Goal: Check status

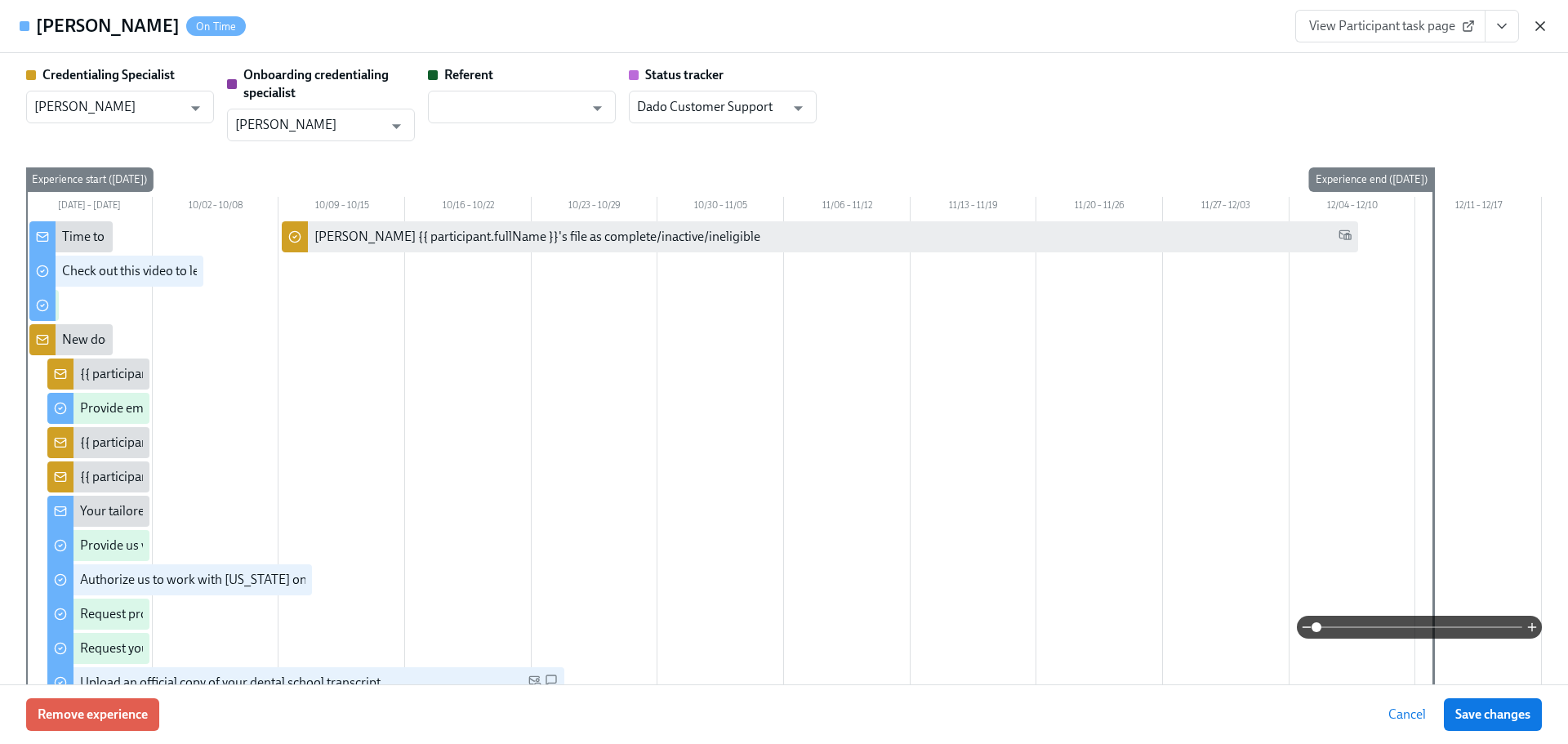
click at [1542, 27] on icon "button" at bounding box center [1540, 26] width 8 height 8
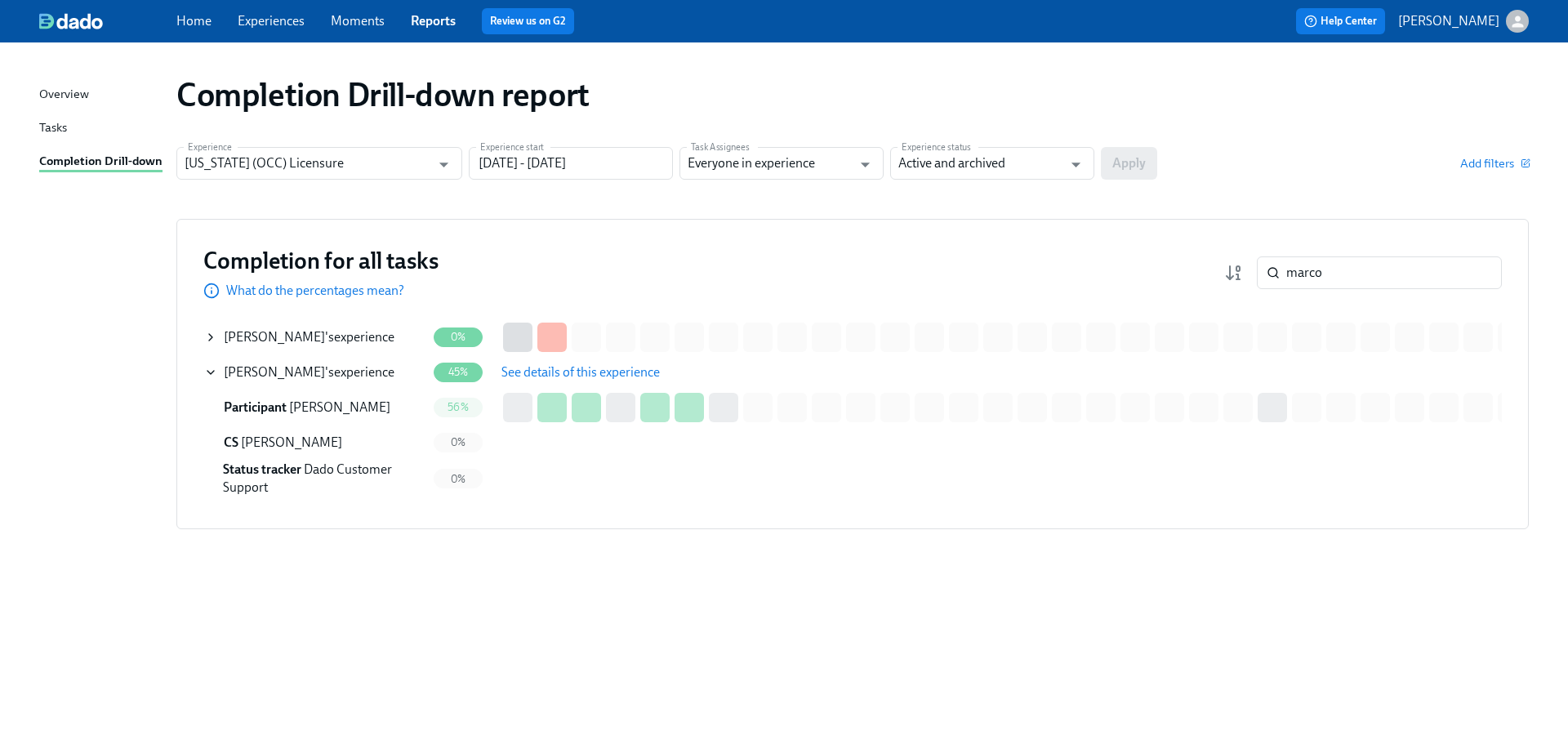
click at [558, 357] on button "See details of this experience" at bounding box center [581, 372] width 181 height 33
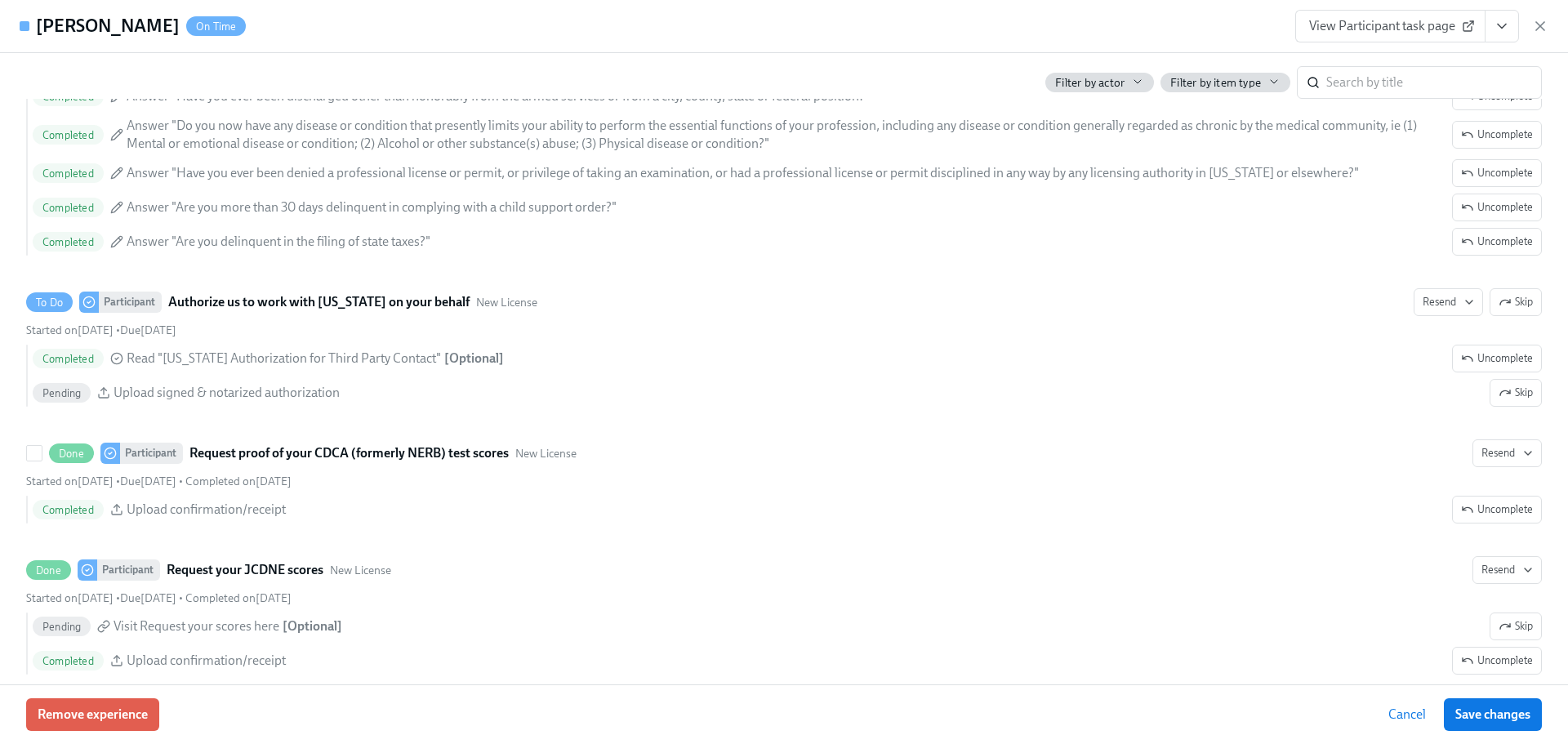
scroll to position [2703, 0]
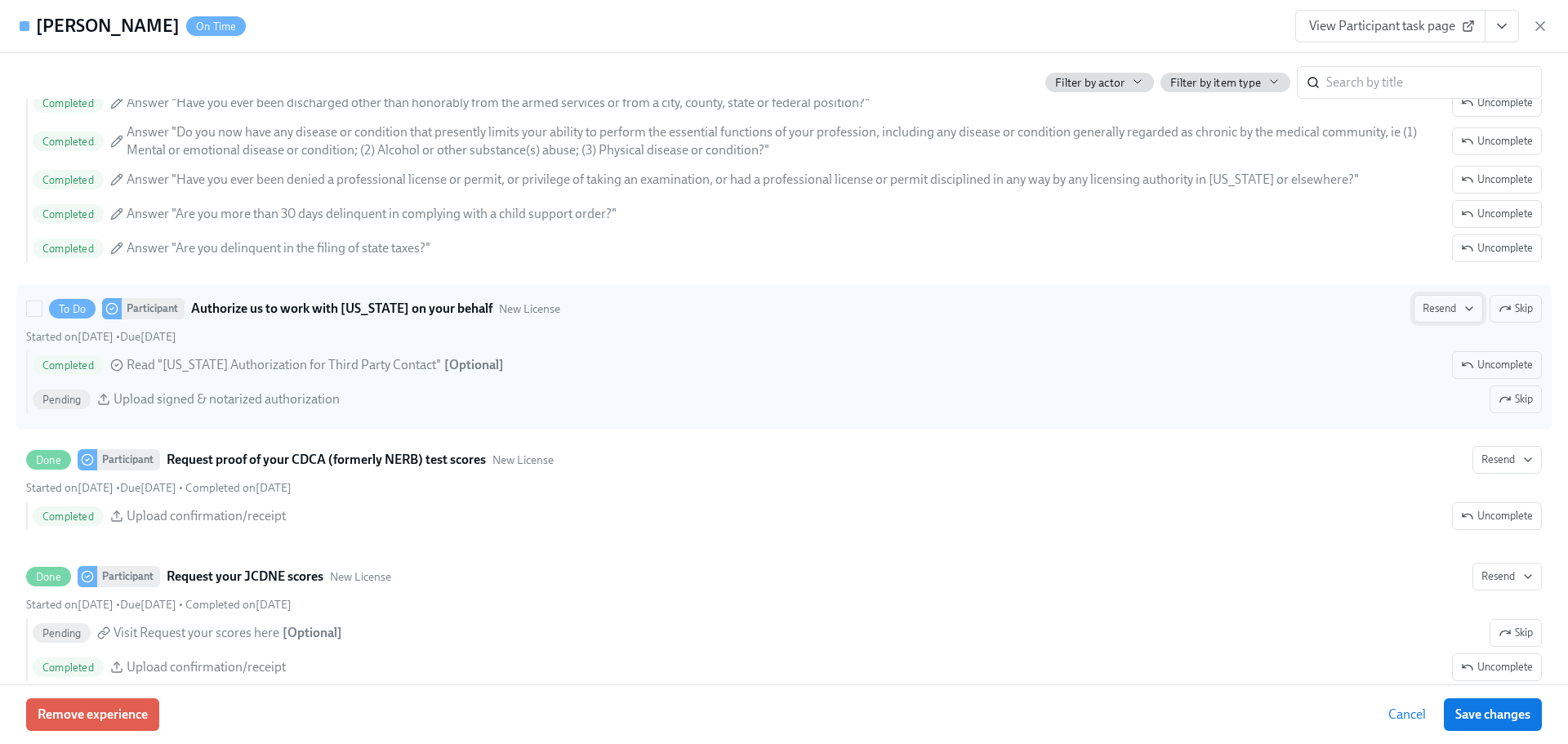
click at [1462, 310] on icon "button" at bounding box center [1469, 309] width 13 height 13
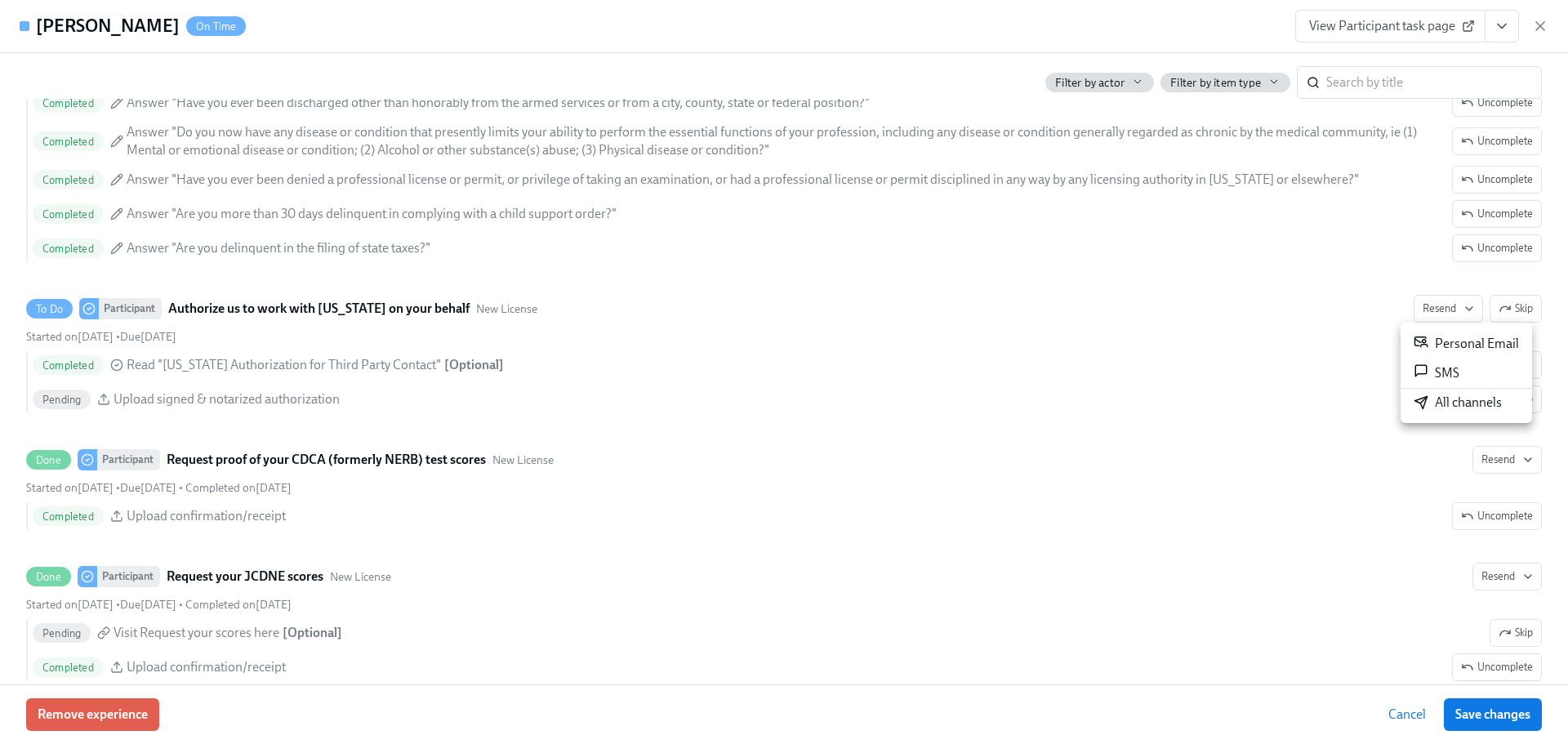
click at [1461, 404] on div "All channels" at bounding box center [1457, 402] width 88 height 18
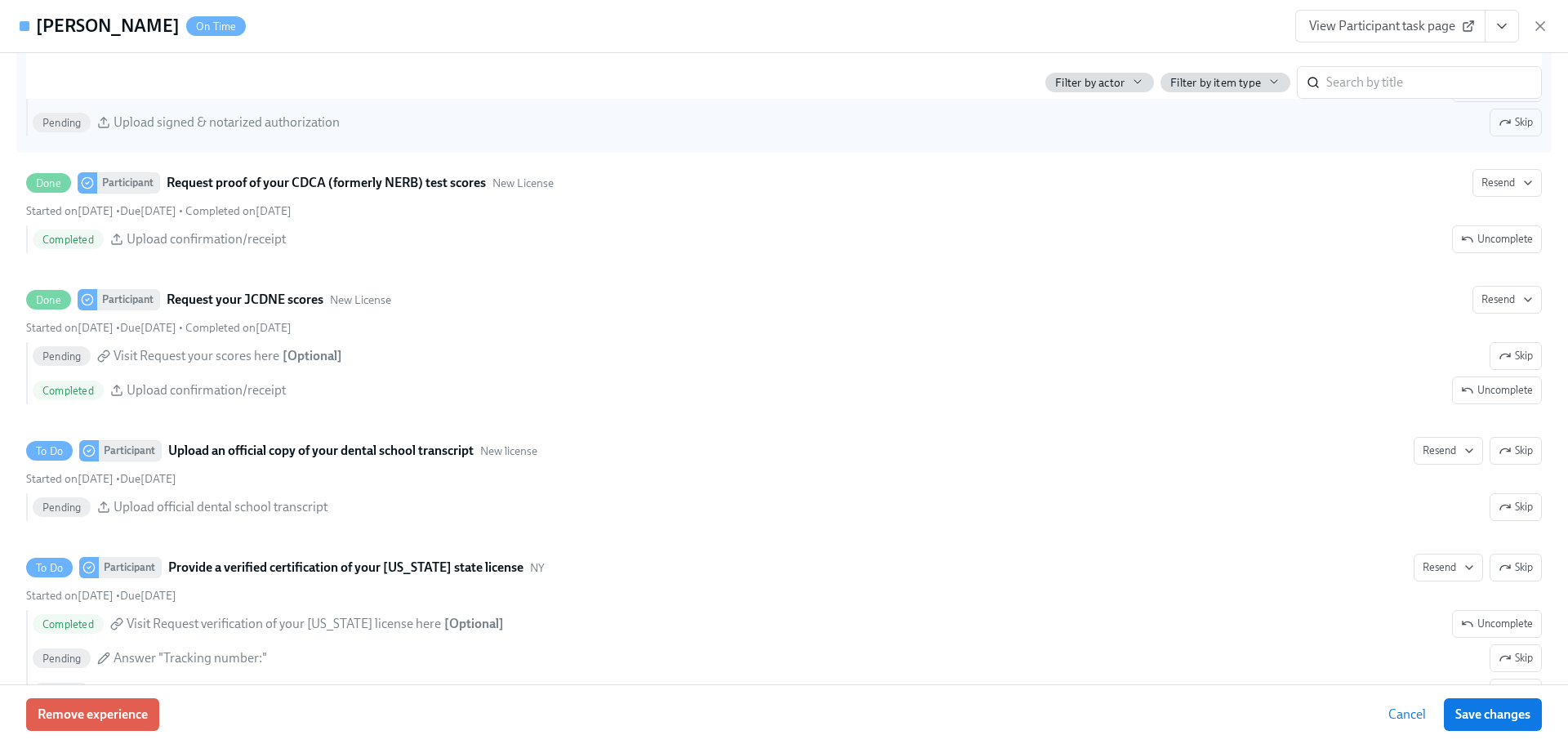
scroll to position [3030, 0]
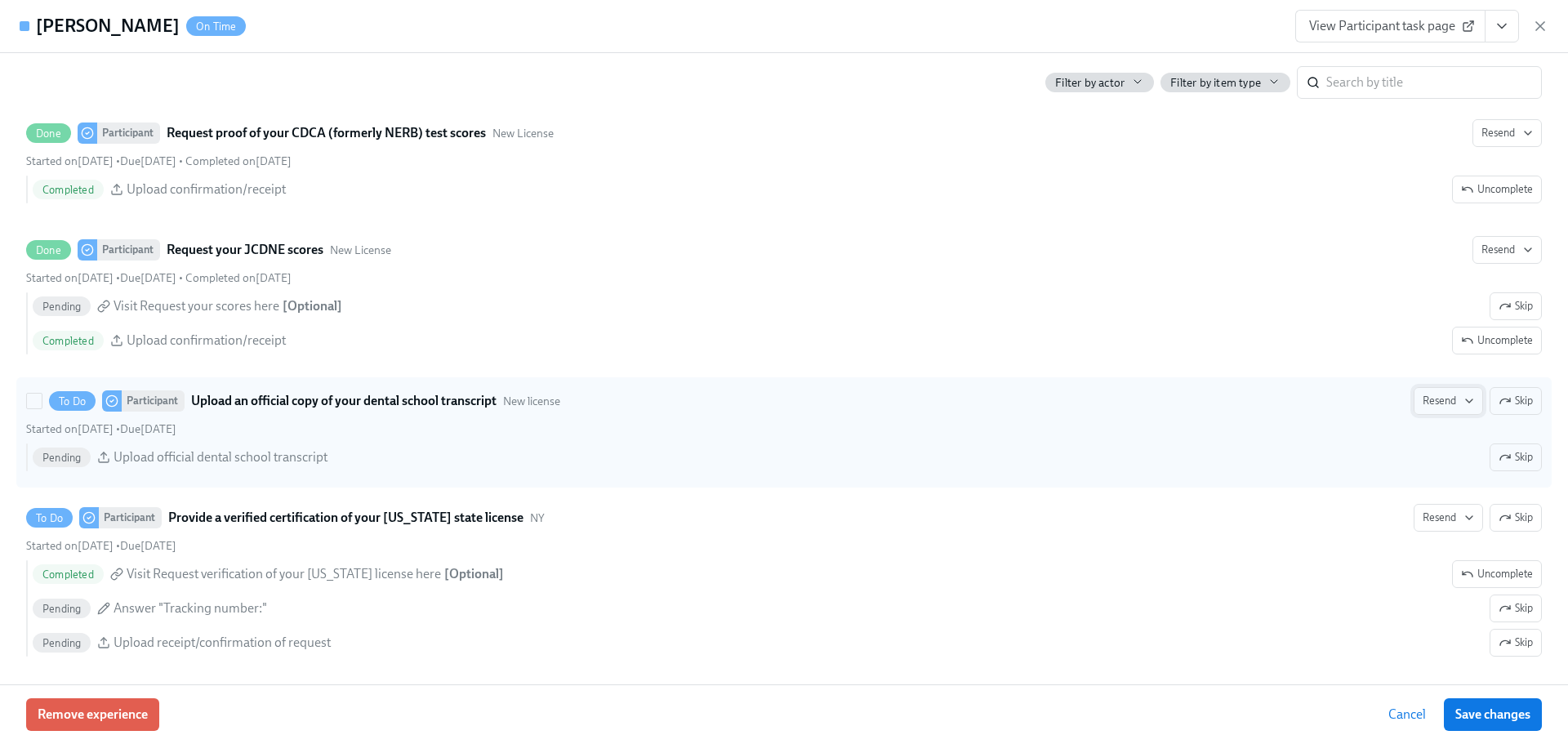
click at [1423, 400] on span "Resend" at bounding box center [1448, 400] width 51 height 16
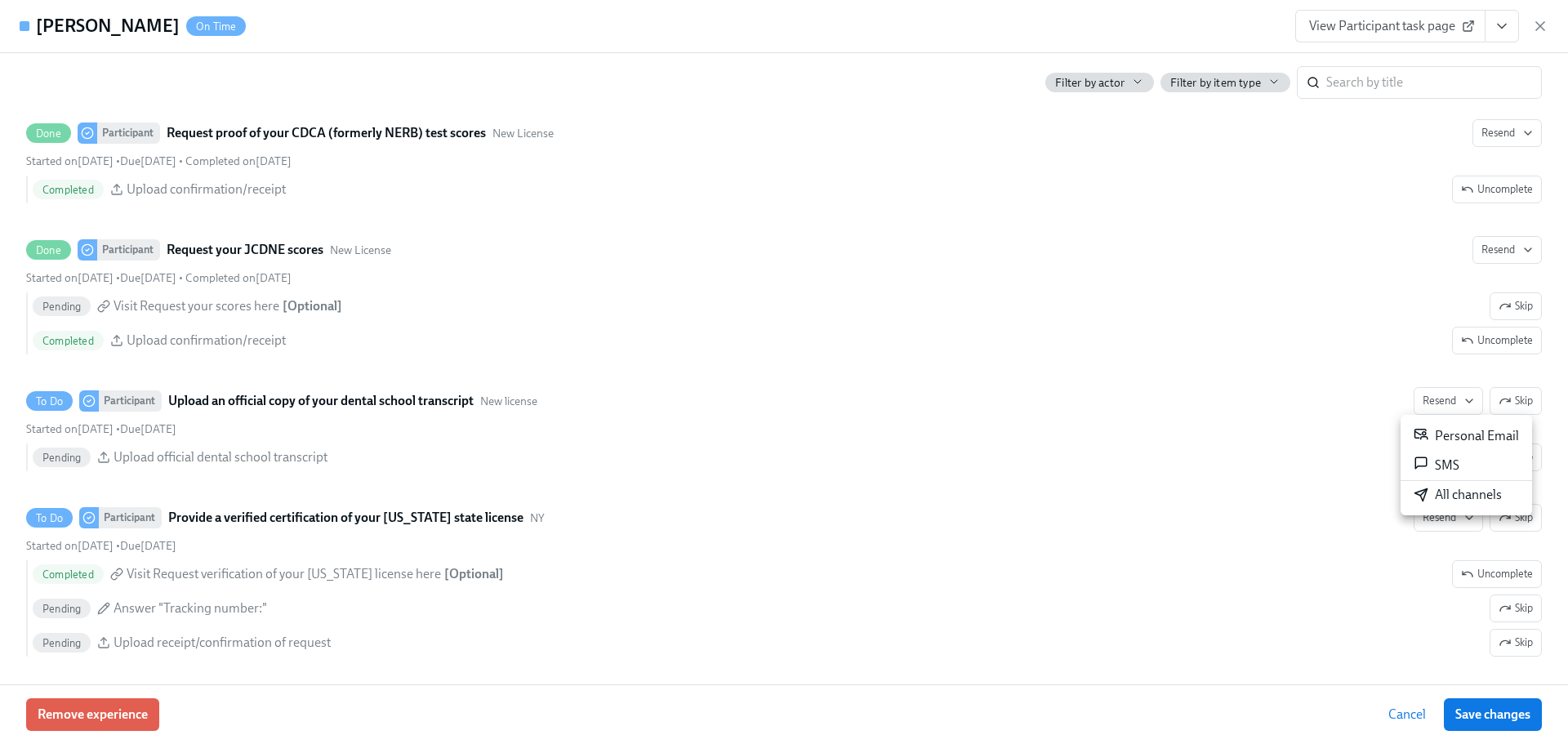
click at [1481, 505] on li "All channels" at bounding box center [1466, 494] width 132 height 28
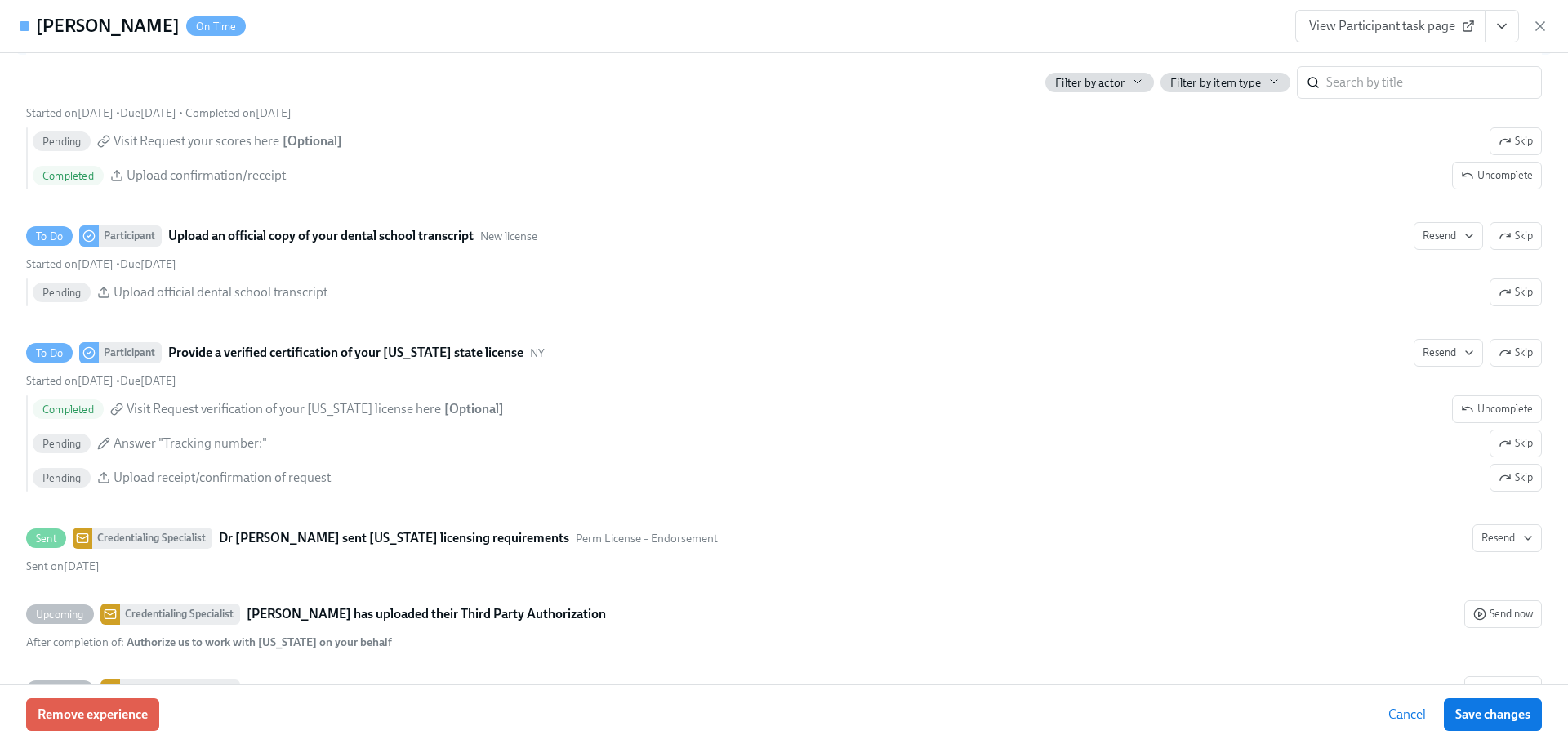
scroll to position [3193, 0]
